Goal: Information Seeking & Learning: Learn about a topic

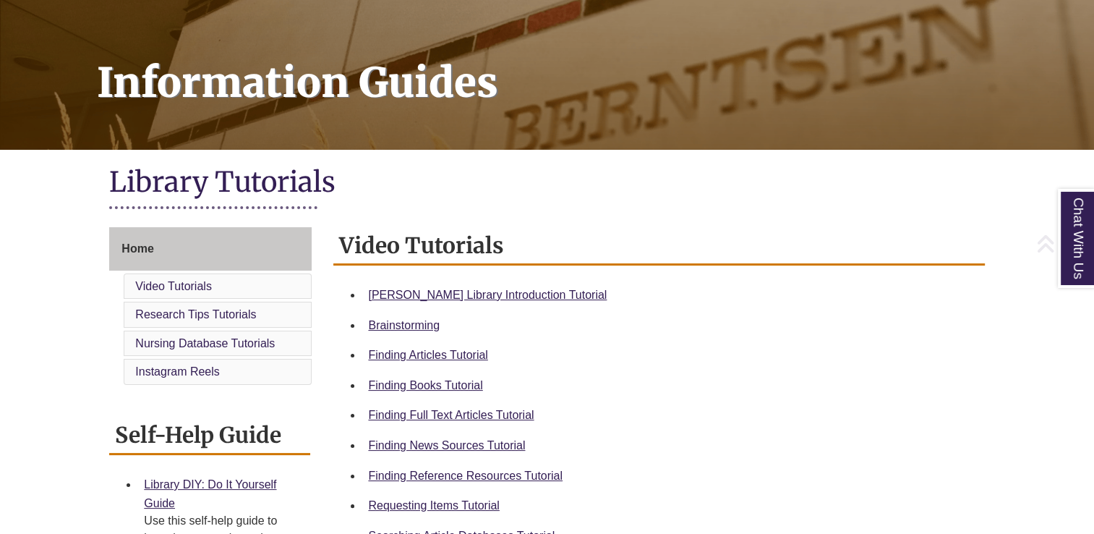
scroll to position [213, 0]
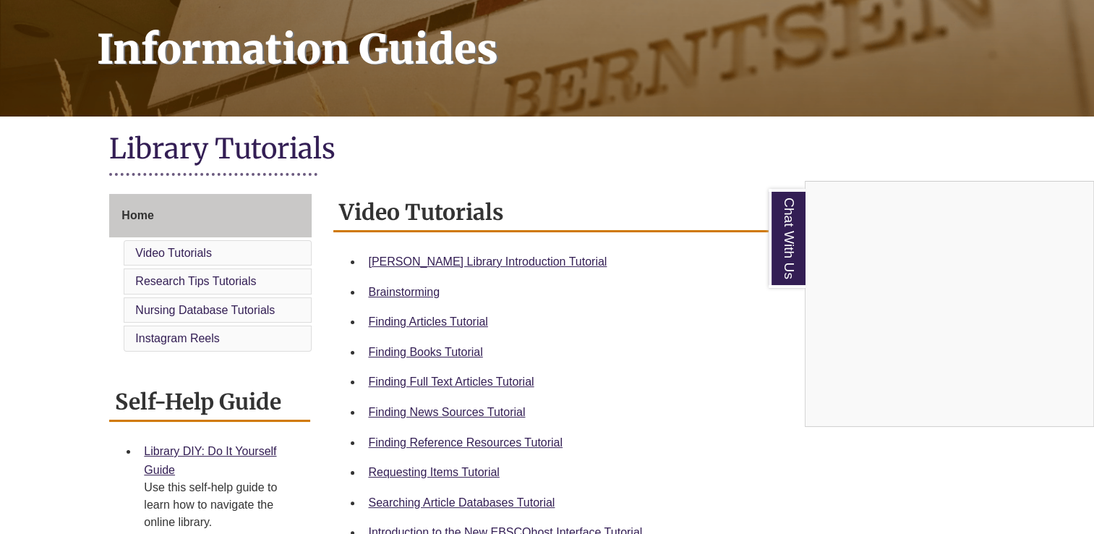
click at [432, 474] on div "Chat With Us" at bounding box center [547, 267] width 1094 height 534
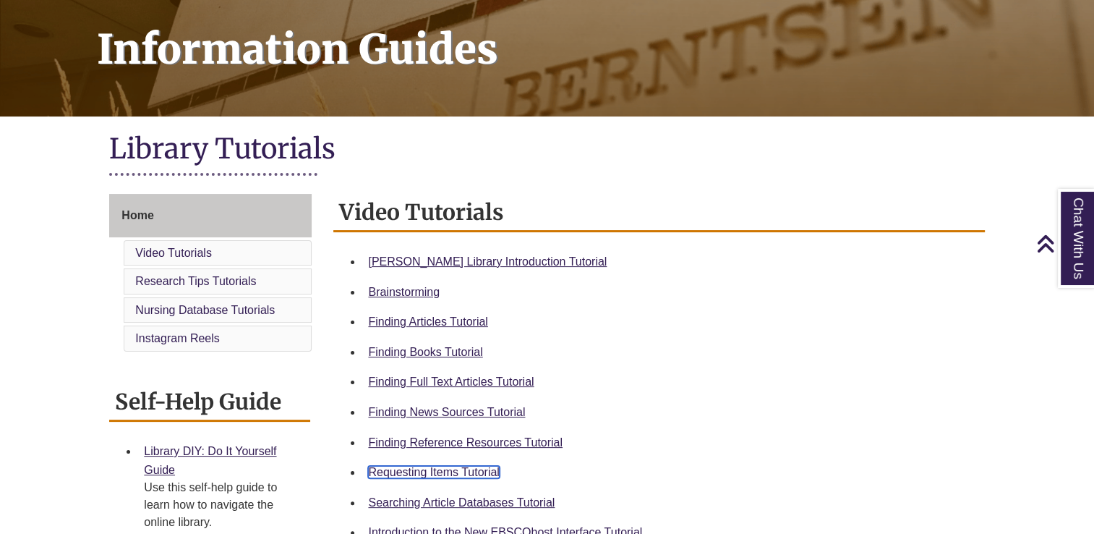
click at [445, 474] on link "Requesting Items Tutorial" at bounding box center [433, 472] width 131 height 12
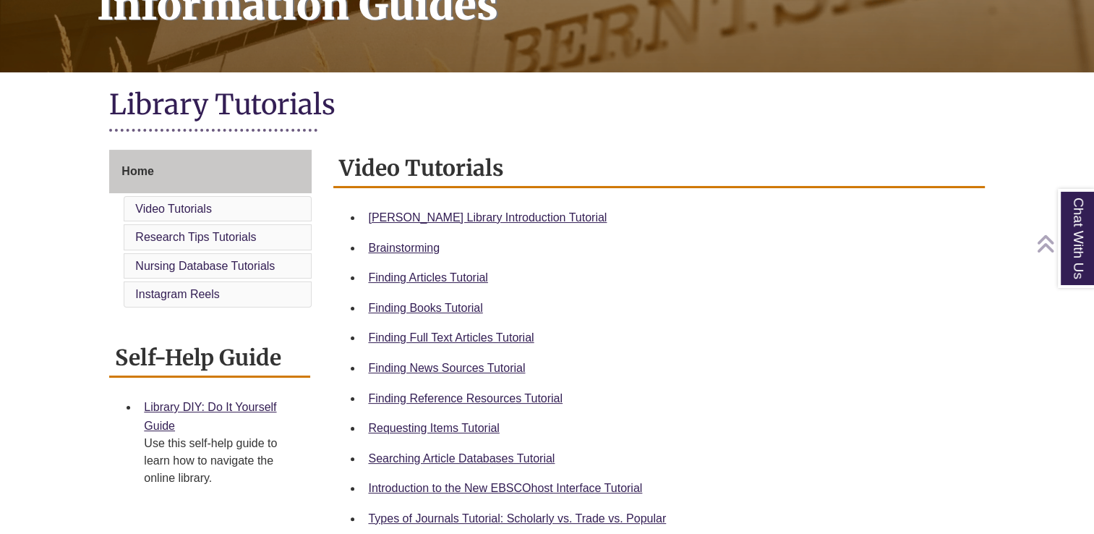
scroll to position [264, 0]
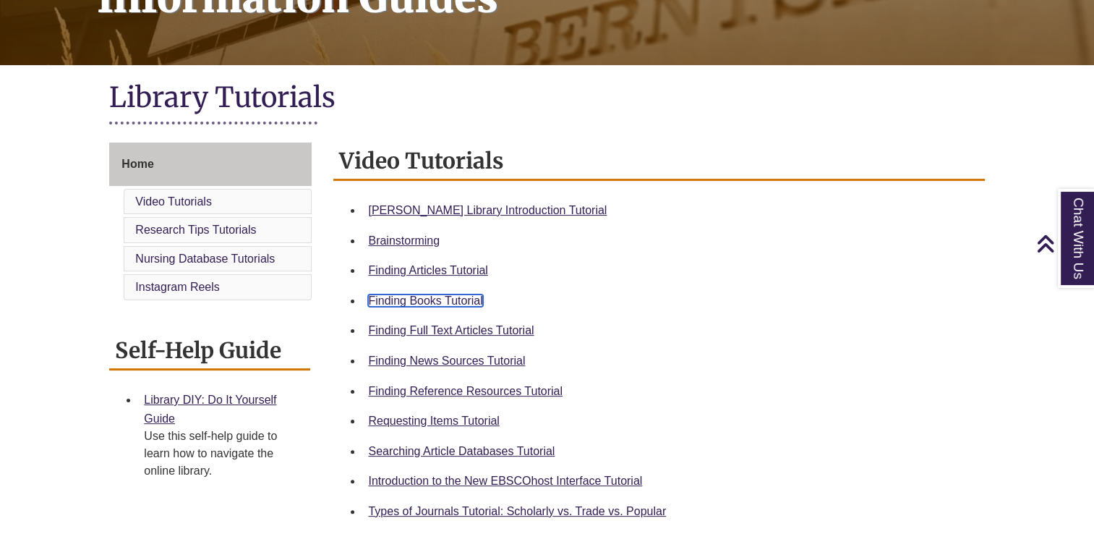
click at [461, 303] on link "Finding Books Tutorial" at bounding box center [425, 300] width 114 height 12
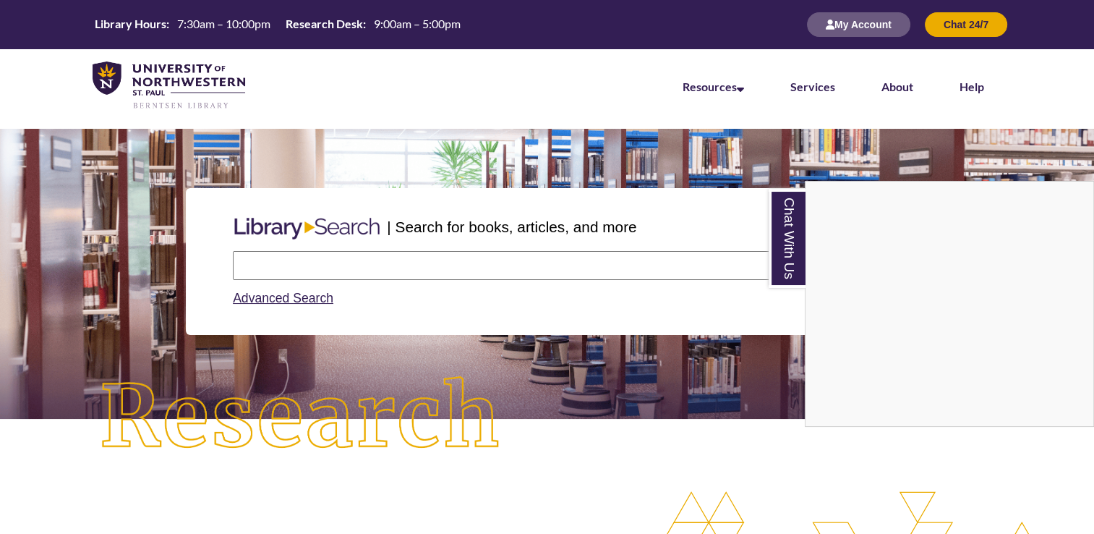
click at [338, 265] on div "Chat With Us" at bounding box center [547, 267] width 1094 height 534
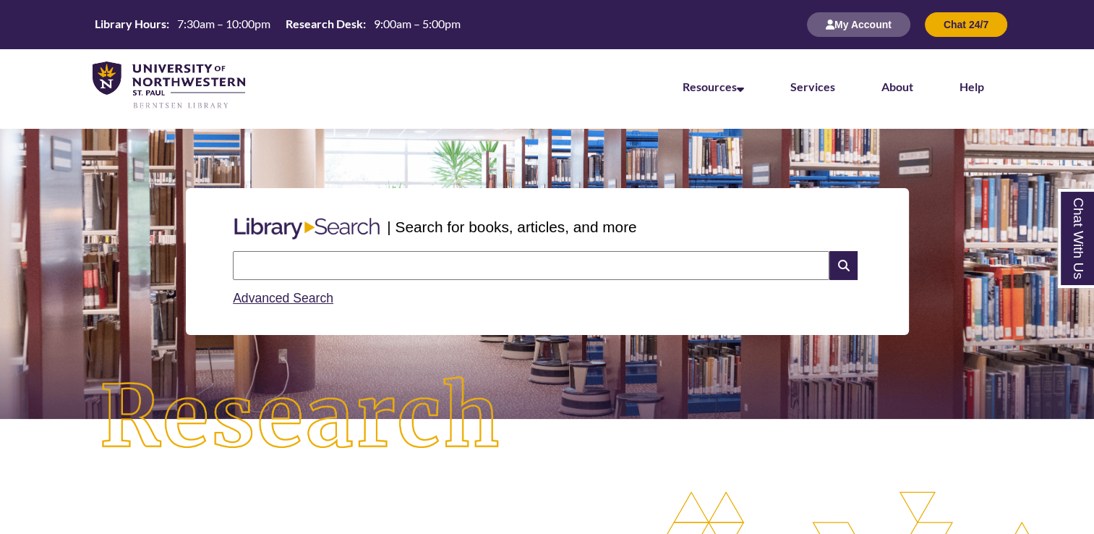
click at [320, 260] on input "text" at bounding box center [531, 265] width 596 height 29
type input "**********"
click at [853, 262] on icon at bounding box center [842, 265] width 27 height 29
